Goal: Task Accomplishment & Management: Manage account settings

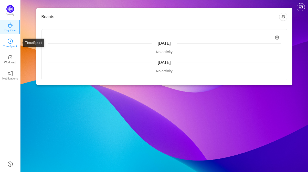
click at [11, 45] on p "TimeSpent" at bounding box center [10, 46] width 14 height 5
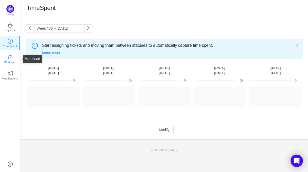
click at [11, 59] on icon "icon: inbox" at bounding box center [10, 58] width 4 height 4
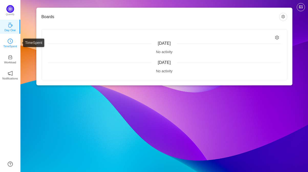
click at [12, 46] on p "TimeSpent" at bounding box center [10, 46] width 14 height 5
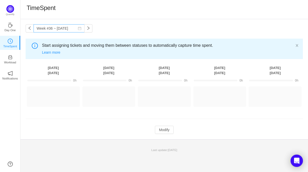
click at [78, 28] on icon "icon: calendar" at bounding box center [79, 28] width 3 height 3
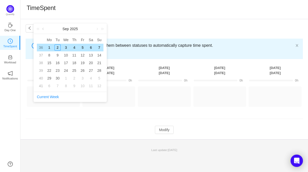
click at [43, 29] on link at bounding box center [43, 29] width 5 height 10
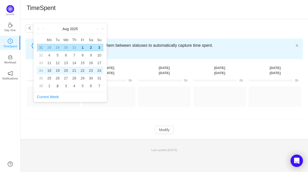
click at [65, 70] on div "20" at bounding box center [66, 71] width 6 height 6
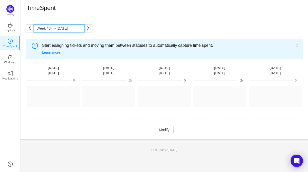
click at [79, 29] on input "Week #34 ~ Aug 18" at bounding box center [59, 28] width 51 height 8
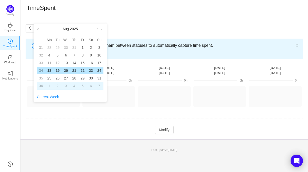
click at [57, 84] on div "2" at bounding box center [58, 86] width 6 height 6
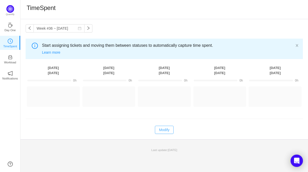
click at [158, 132] on button "Modify" at bounding box center [164, 130] width 19 height 8
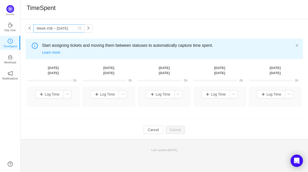
click at [78, 28] on icon "icon: calendar" at bounding box center [80, 29] width 4 height 4
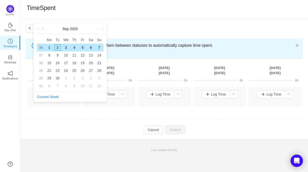
click at [42, 30] on link at bounding box center [43, 29] width 5 height 10
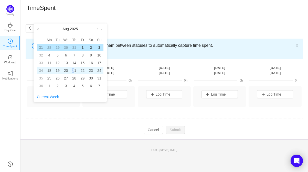
click at [73, 70] on div "21" at bounding box center [74, 71] width 6 height 6
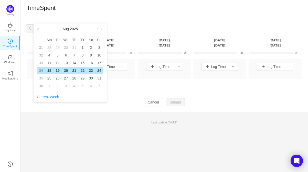
type input "Week #34 ~ Aug 18"
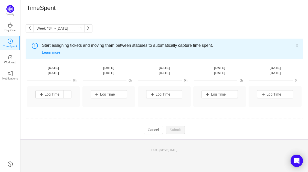
click at [296, 41] on div "Start assigning tickets and moving them between statuses to automatically captu…" at bounding box center [164, 49] width 277 height 20
